Goal: Information Seeking & Learning: Learn about a topic

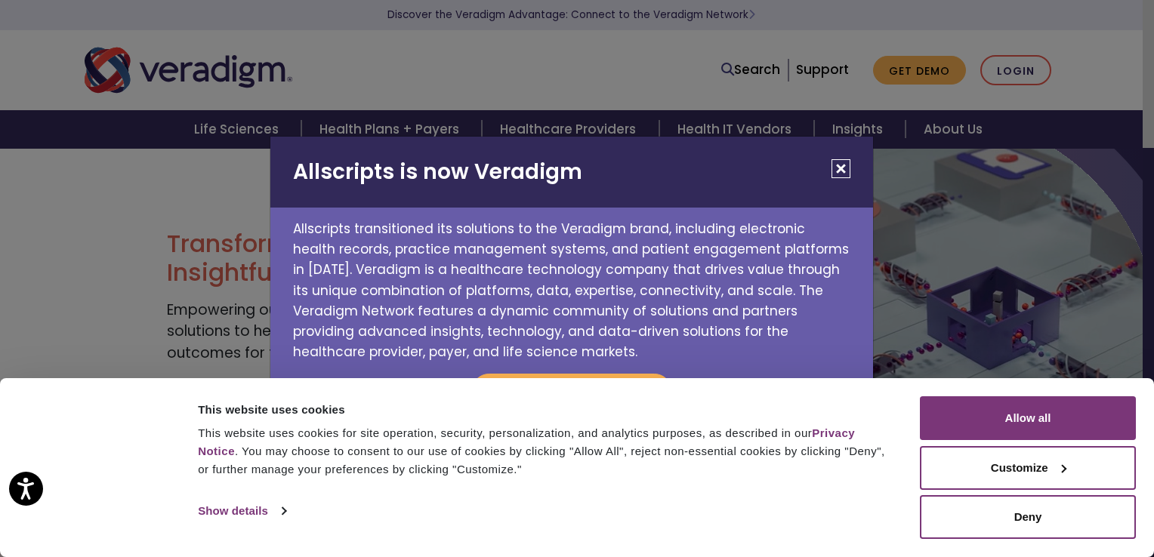
click at [845, 171] on button "Close" at bounding box center [841, 168] width 19 height 19
click at [1012, 76] on div "Allscripts is now Veradigm Allscripts transitioned its solutions to the Veradig…" at bounding box center [577, 278] width 1154 height 557
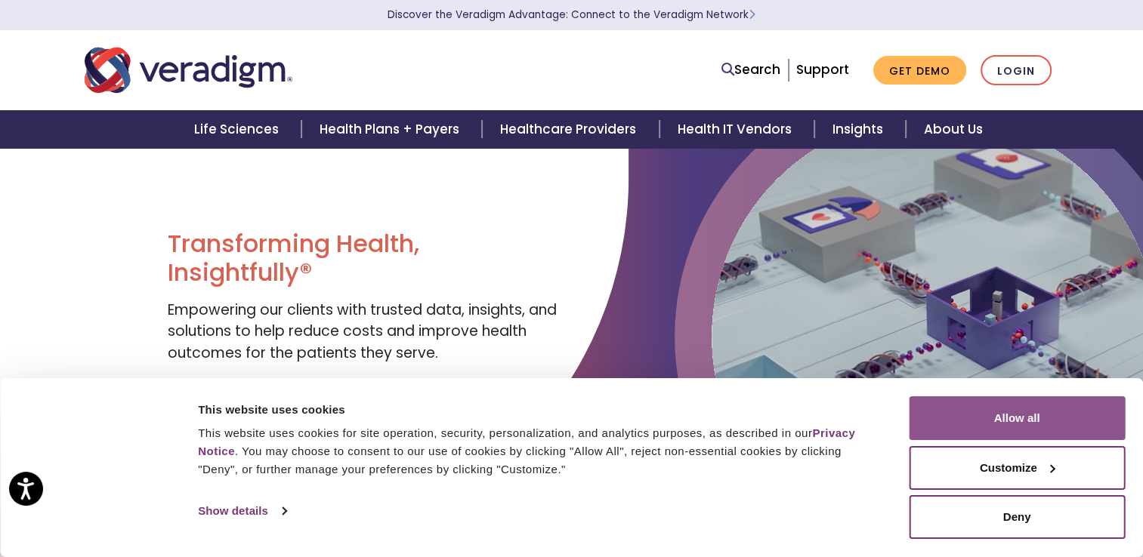
click at [1020, 418] on button "Allow all" at bounding box center [1017, 419] width 216 height 44
